Goal: Task Accomplishment & Management: Manage account settings

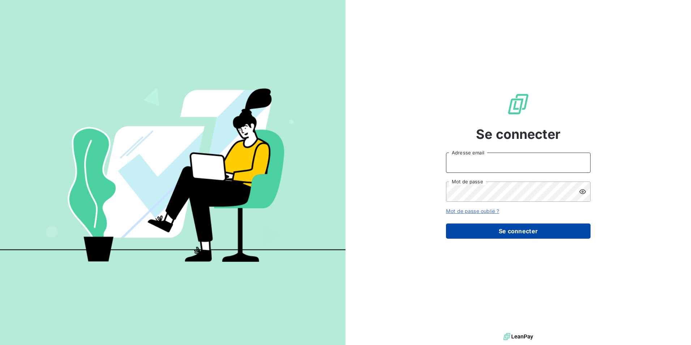
type input "[EMAIL_ADDRESS][DOMAIN_NAME]"
click at [517, 227] on button "Se connecter" at bounding box center [518, 230] width 145 height 15
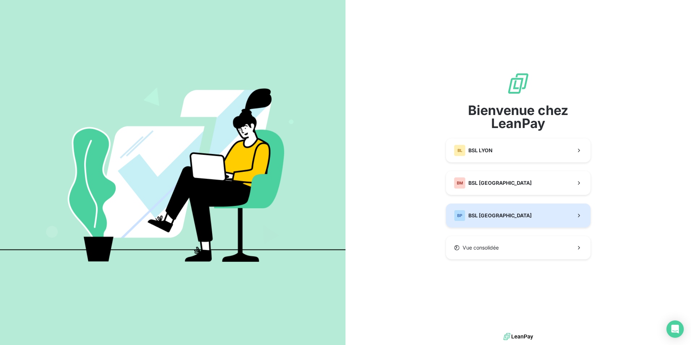
click at [503, 216] on button "BP BSL [GEOGRAPHIC_DATA]" at bounding box center [518, 216] width 145 height 24
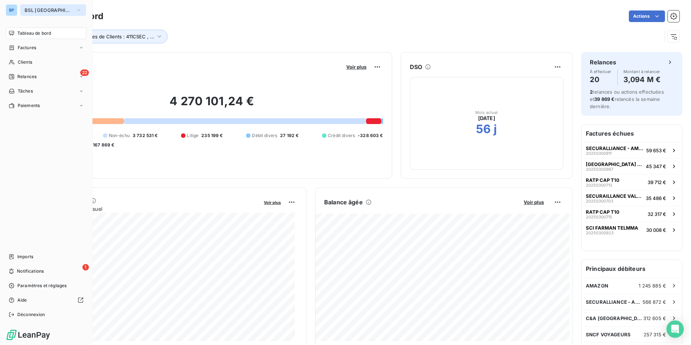
click at [59, 10] on button "BSL [GEOGRAPHIC_DATA]" at bounding box center [53, 10] width 66 height 12
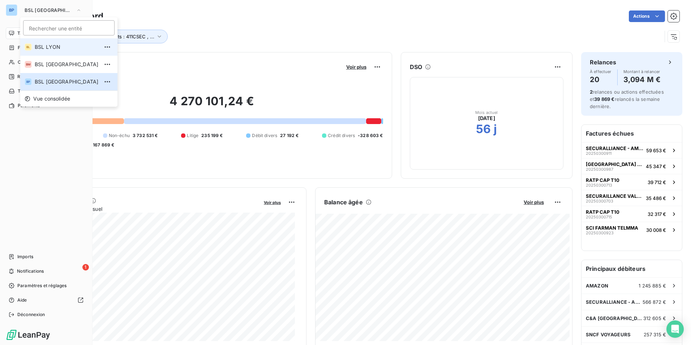
click at [58, 48] on span "BSL LYON" at bounding box center [67, 46] width 64 height 7
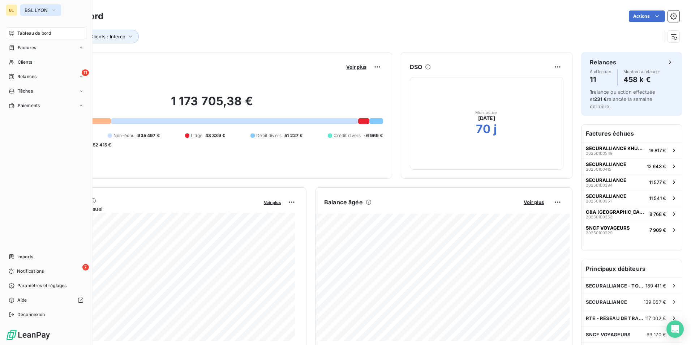
click at [55, 10] on icon "button" at bounding box center [54, 10] width 6 height 7
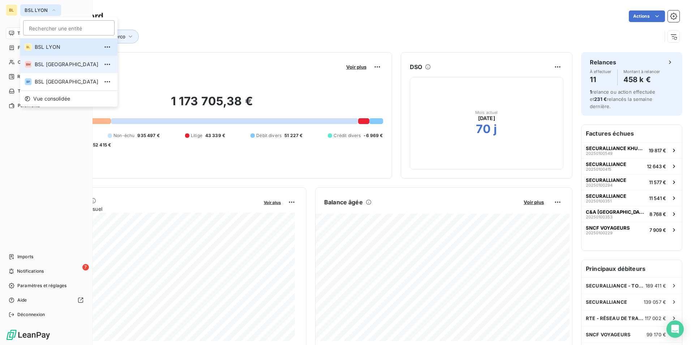
click at [57, 64] on span "BSL [GEOGRAPHIC_DATA]" at bounding box center [67, 64] width 64 height 7
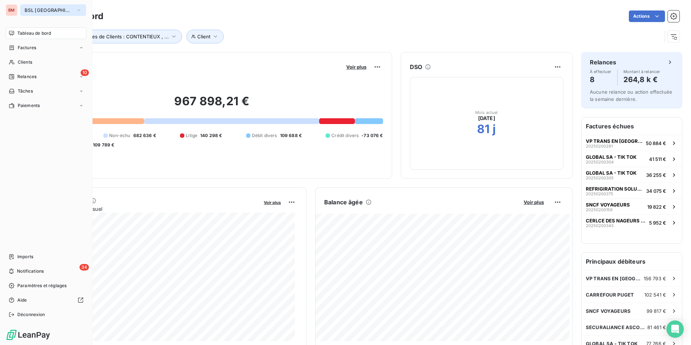
click at [60, 10] on span "BSL [GEOGRAPHIC_DATA]" at bounding box center [49, 10] width 48 height 6
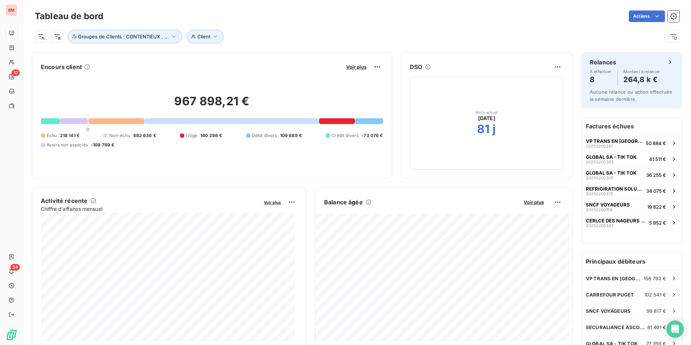
click at [253, 30] on div "Client Groupes de Clients : CONTENTIEUX , ..." at bounding box center [348, 37] width 627 height 14
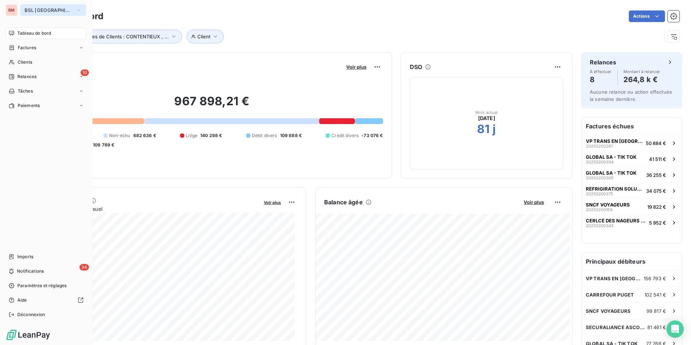
click at [76, 12] on icon "button" at bounding box center [79, 10] width 6 height 7
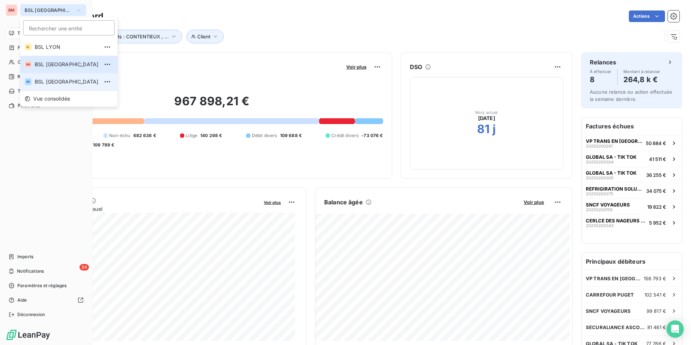
click at [52, 81] on span "BSL [GEOGRAPHIC_DATA]" at bounding box center [67, 81] width 64 height 7
